Goal: Transaction & Acquisition: Purchase product/service

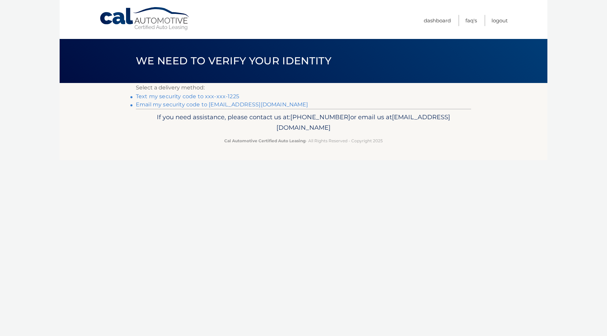
click at [231, 97] on link "Text my security code to xxx-xxx-1225" at bounding box center [187, 96] width 103 height 6
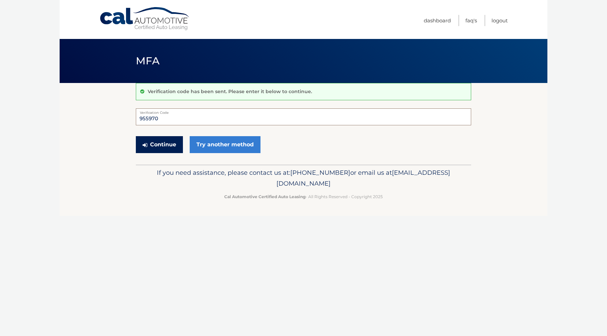
type input "955970"
click at [172, 144] on button "Continue" at bounding box center [159, 144] width 47 height 17
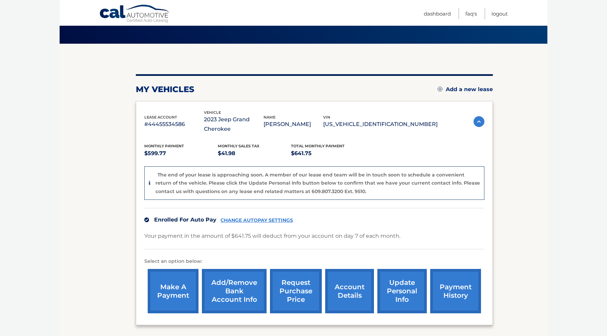
scroll to position [48, 0]
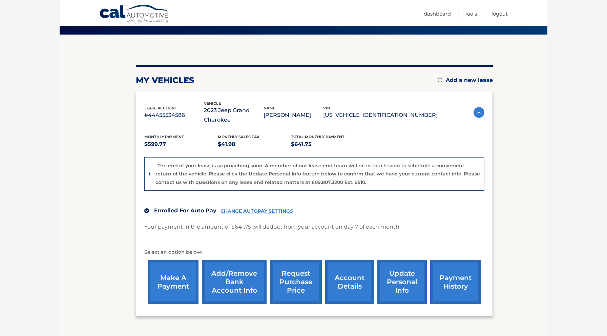
click at [169, 270] on link "make a payment" at bounding box center [173, 282] width 51 height 44
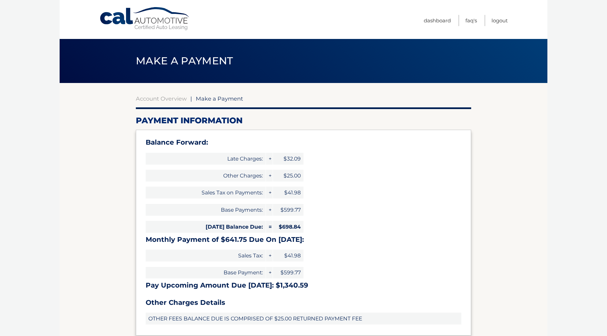
select select "YmEyNTEwYzEtMjk0Ni00MTMyLWIyNjktMzA0YjhlMTUyYTkz"
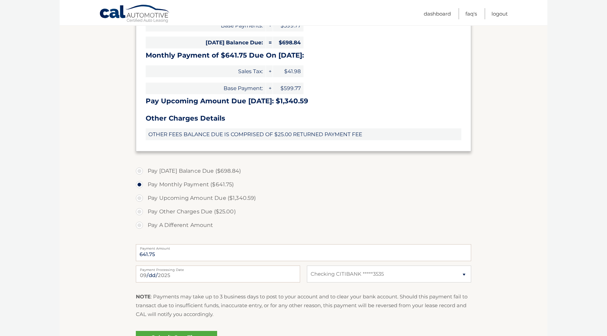
scroll to position [226, 0]
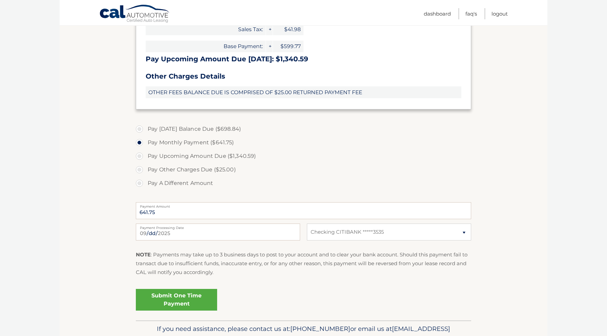
click at [178, 300] on link "Submit One Time Payment" at bounding box center [176, 300] width 81 height 22
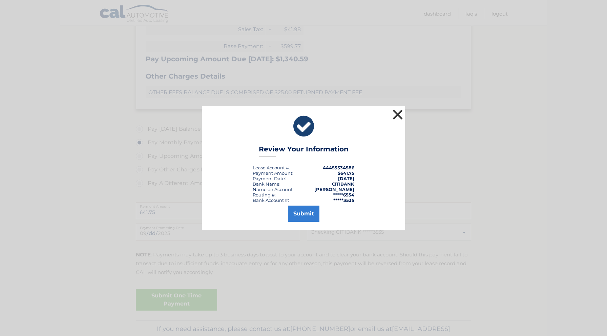
click at [395, 114] on button "×" at bounding box center [398, 115] width 14 height 14
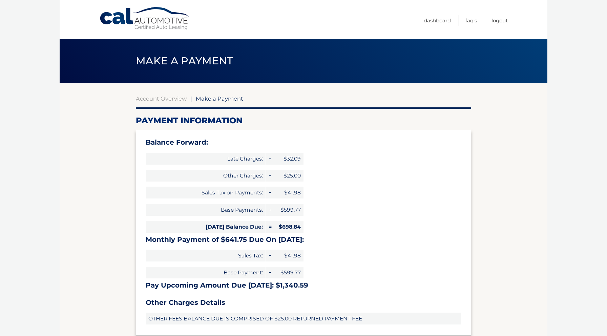
scroll to position [0, 0]
click at [435, 19] on link "Dashboard" at bounding box center [437, 20] width 27 height 11
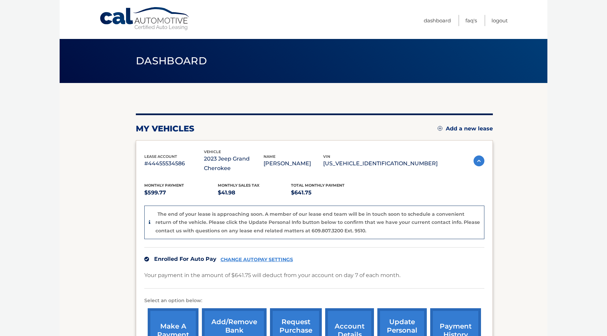
click at [285, 259] on link "CHANGE AUTOPAY SETTINGS" at bounding box center [256, 260] width 72 height 6
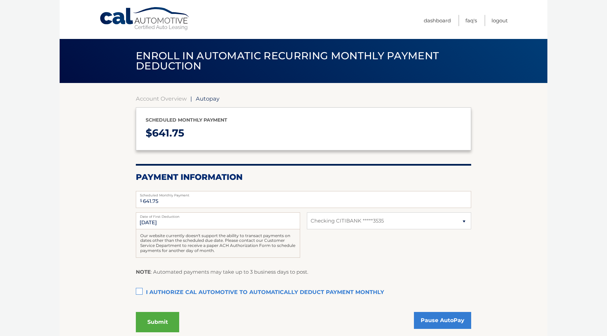
select select "YmEyNTEwYzEtMjk0Ni00MTMyLWIyNjktMzA0YjhlMTUyYTkz"
